Goal: Task Accomplishment & Management: Manage account settings

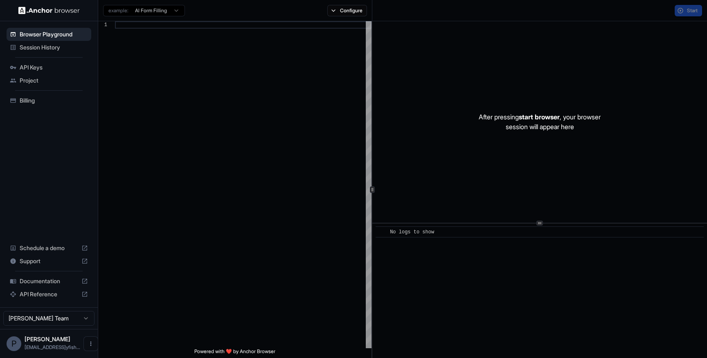
scroll to position [74, 0]
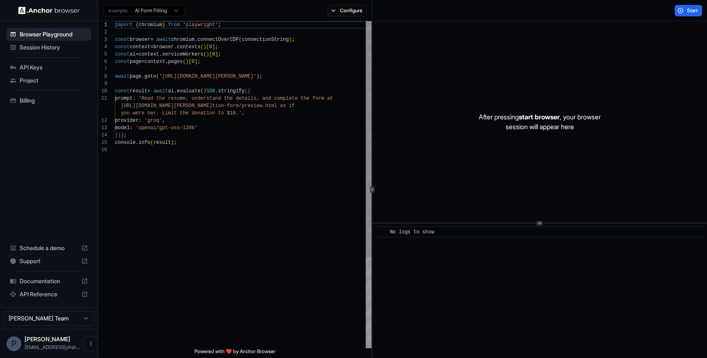
click at [43, 62] on div "API Keys" at bounding box center [49, 67] width 85 height 13
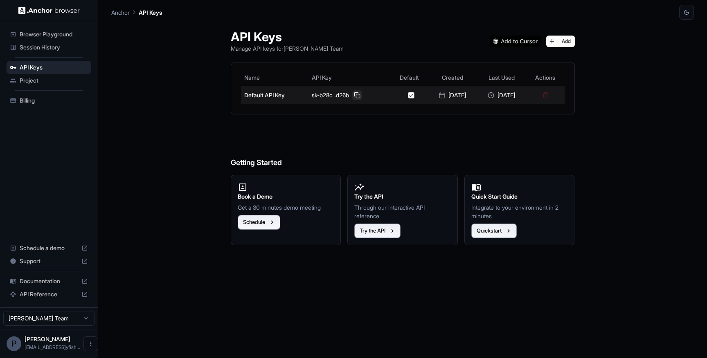
click at [352, 97] on button at bounding box center [357, 95] width 10 height 10
